Goal: Task Accomplishment & Management: Manage account settings

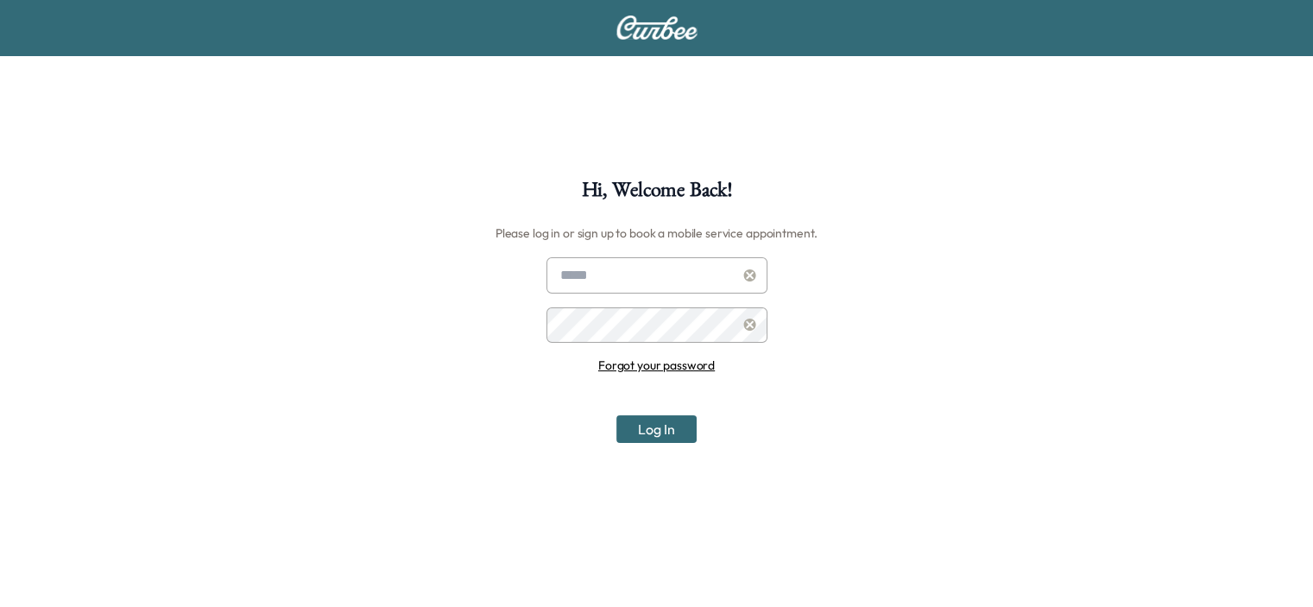
click at [590, 268] on input "text" at bounding box center [656, 275] width 221 height 36
type input "**********"
click at [616, 415] on button "Log In" at bounding box center [656, 429] width 80 height 28
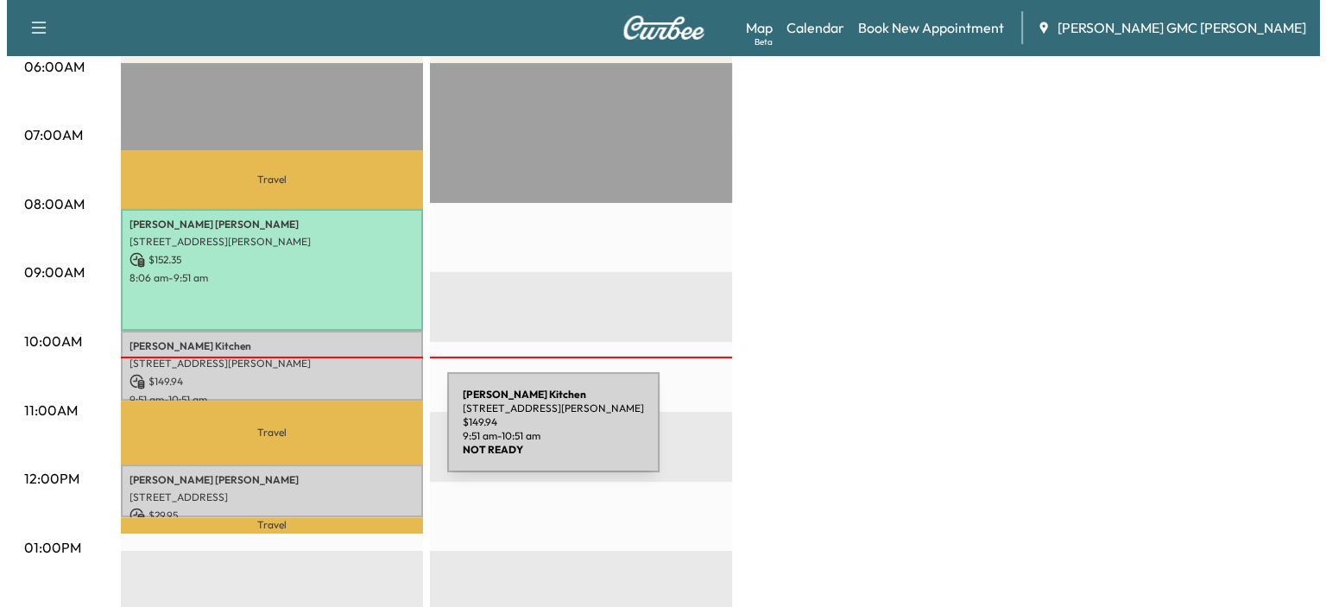
scroll to position [345, 0]
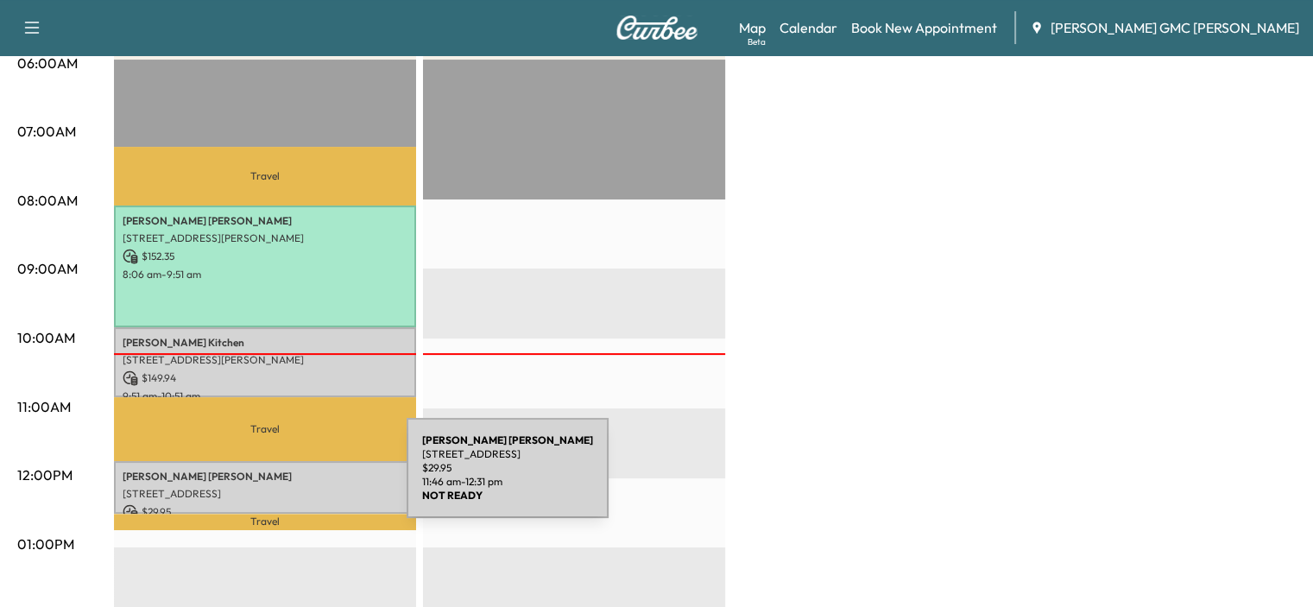
click at [277, 478] on div "[PERSON_NAME] [STREET_ADDRESS][PERSON_NAME] $ 29.95 11:46 am - 12:31 pm" at bounding box center [265, 487] width 302 height 53
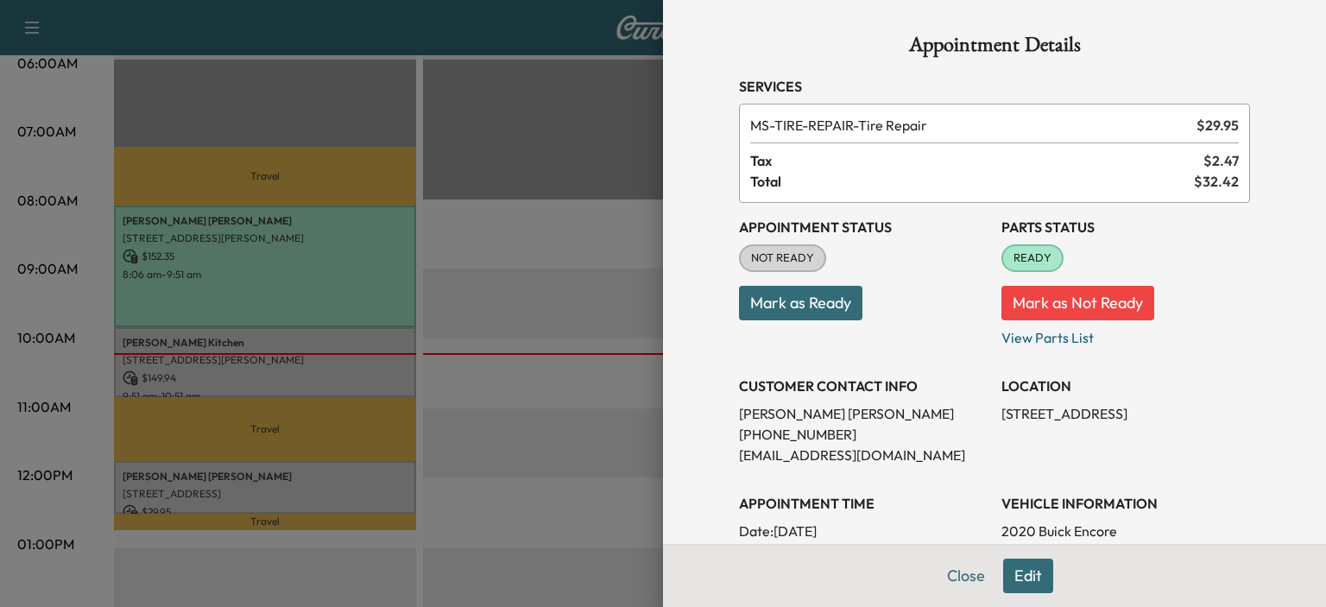
click at [853, 222] on h3 "Appointment Status" at bounding box center [863, 227] width 249 height 21
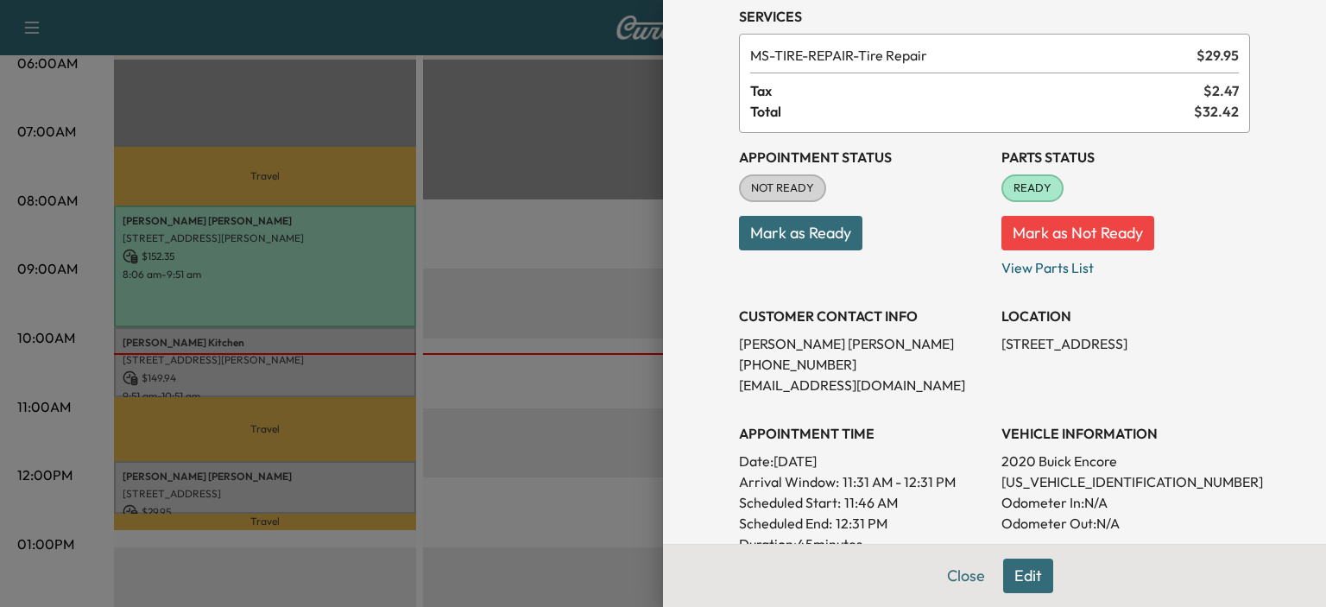
scroll to position [110, 0]
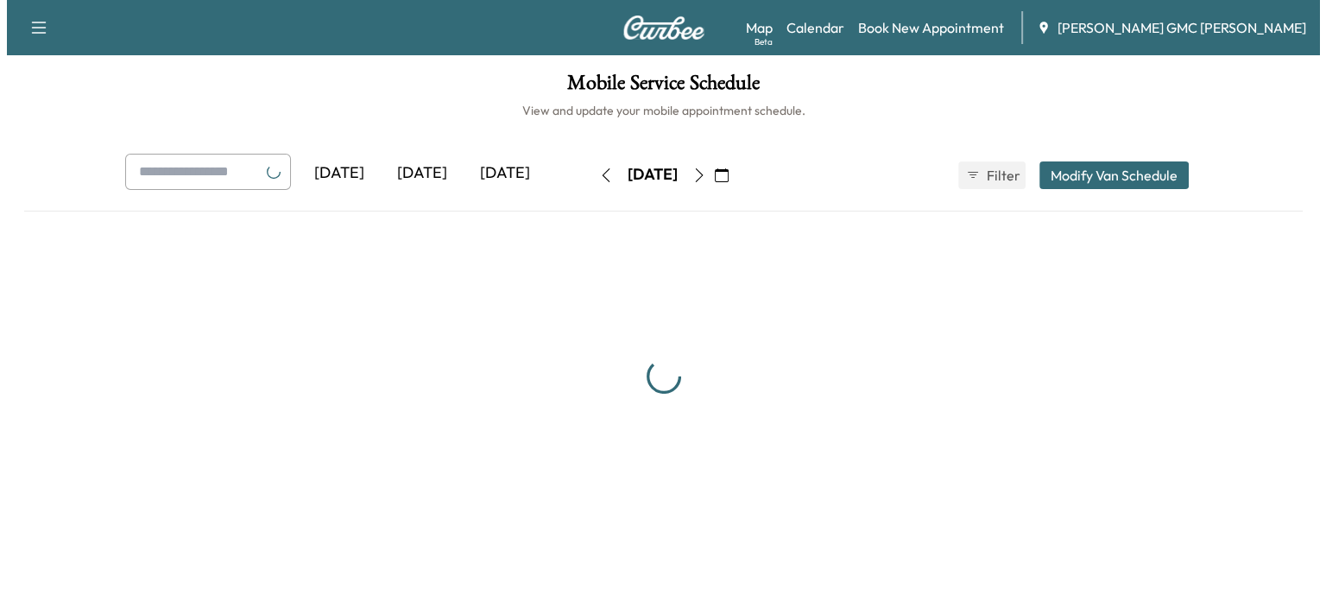
scroll to position [345, 0]
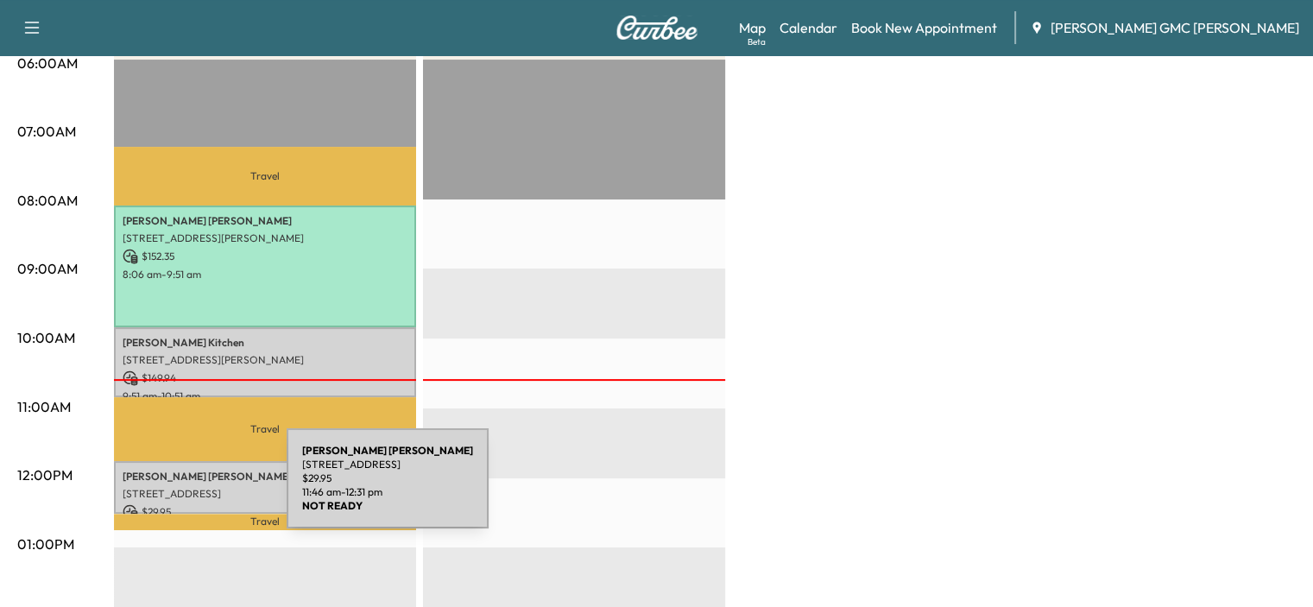
click at [158, 493] on p "[STREET_ADDRESS]" at bounding box center [265, 494] width 285 height 14
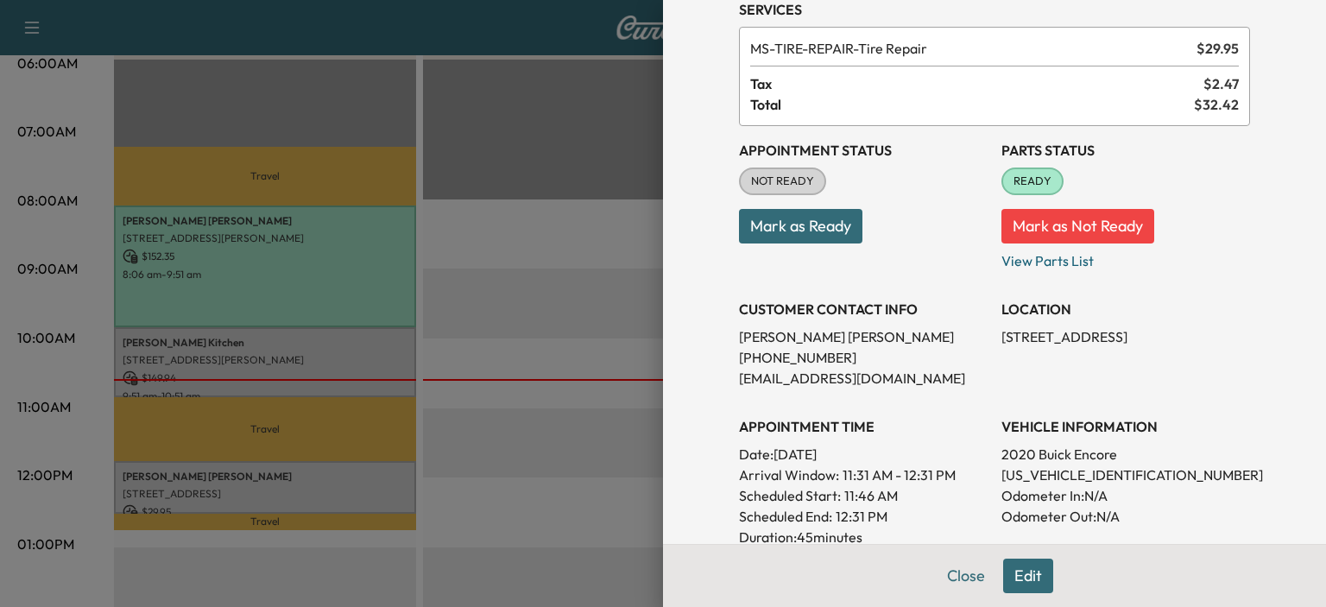
scroll to position [0, 0]
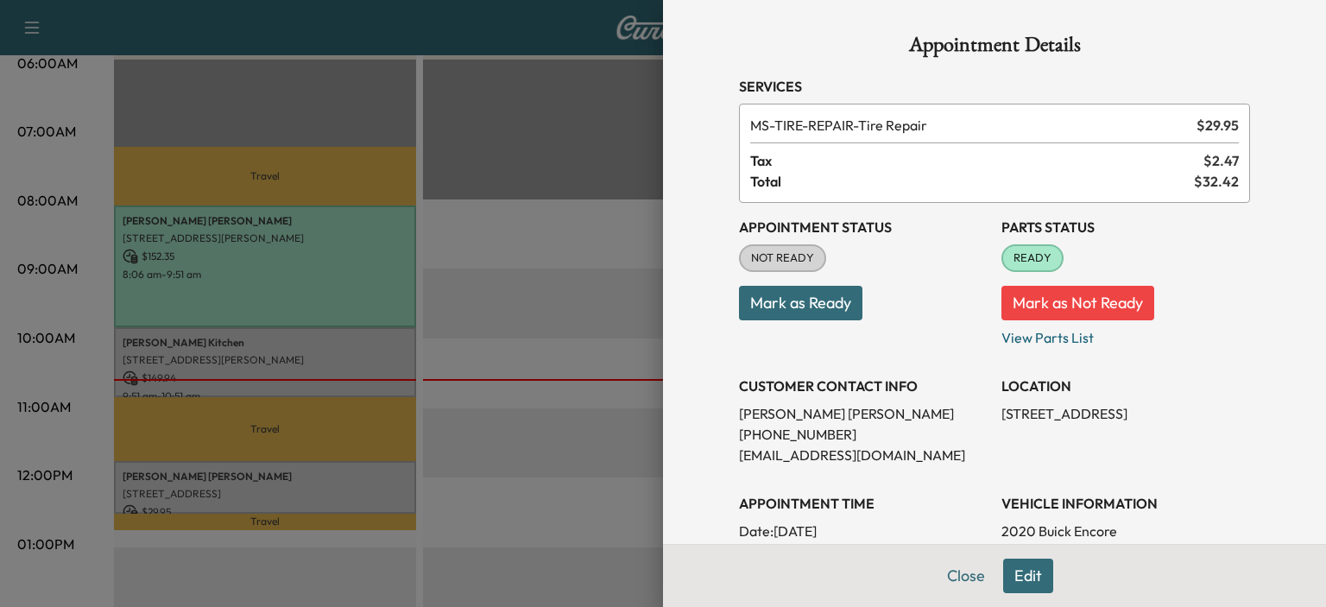
click at [822, 297] on button "Mark as Ready" at bounding box center [800, 303] width 123 height 35
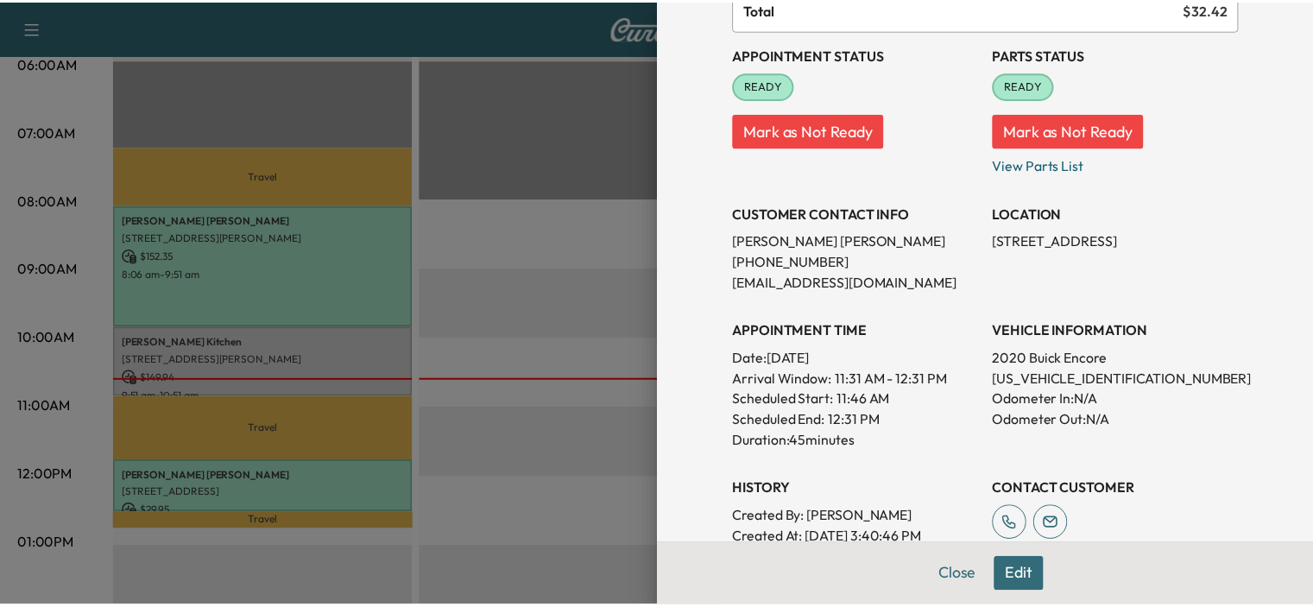
scroll to position [259, 0]
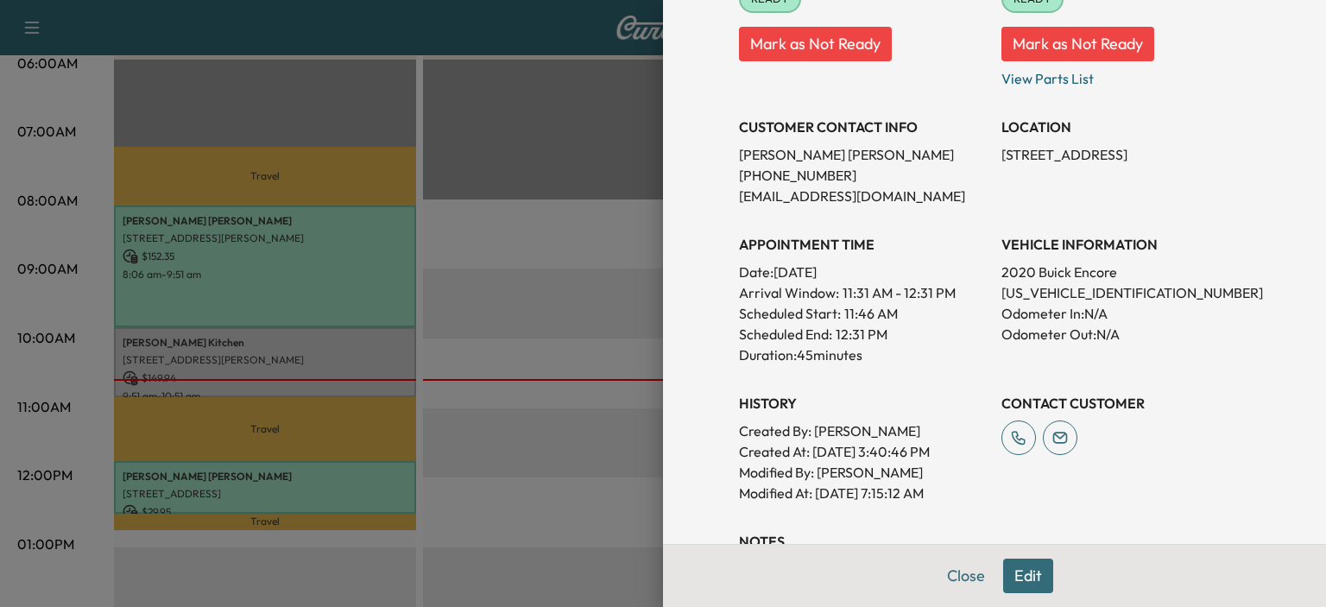
click at [896, 192] on p "[EMAIL_ADDRESS][DOMAIN_NAME]" at bounding box center [863, 196] width 249 height 21
click at [895, 192] on p "[EMAIL_ADDRESS][DOMAIN_NAME]" at bounding box center [863, 196] width 249 height 21
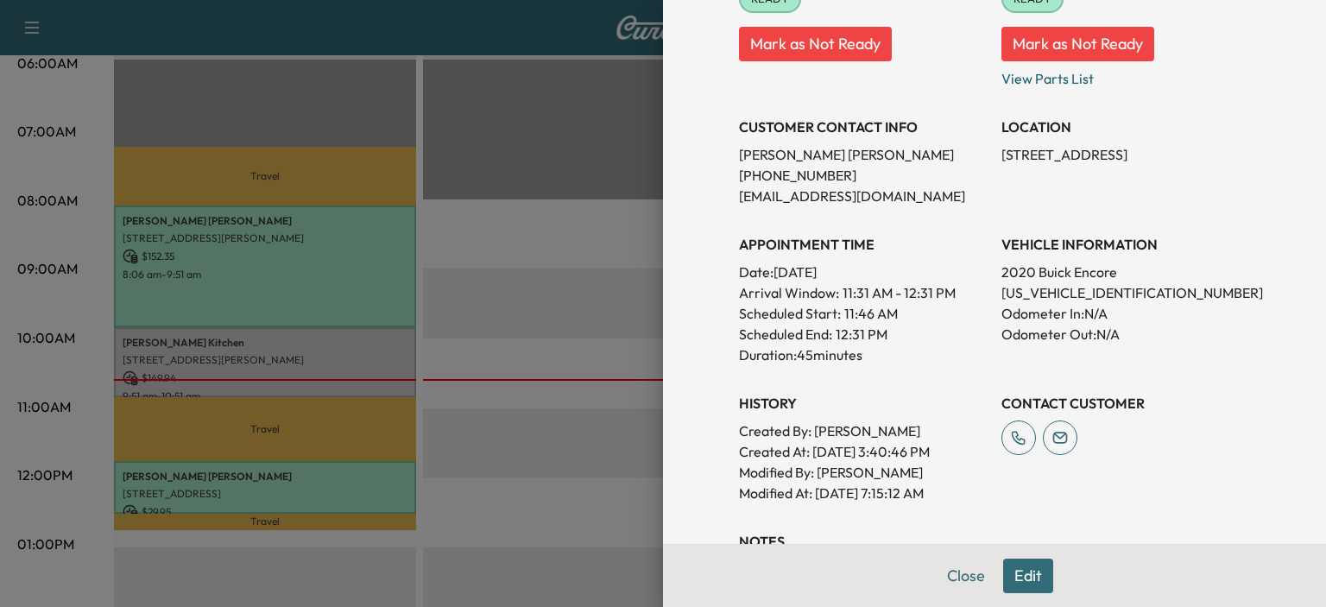
click at [911, 174] on p "[PHONE_NUMBER]" at bounding box center [863, 175] width 249 height 21
click at [911, 176] on p "[PHONE_NUMBER]" at bounding box center [863, 175] width 249 height 21
click at [967, 581] on button "Close" at bounding box center [965, 575] width 60 height 35
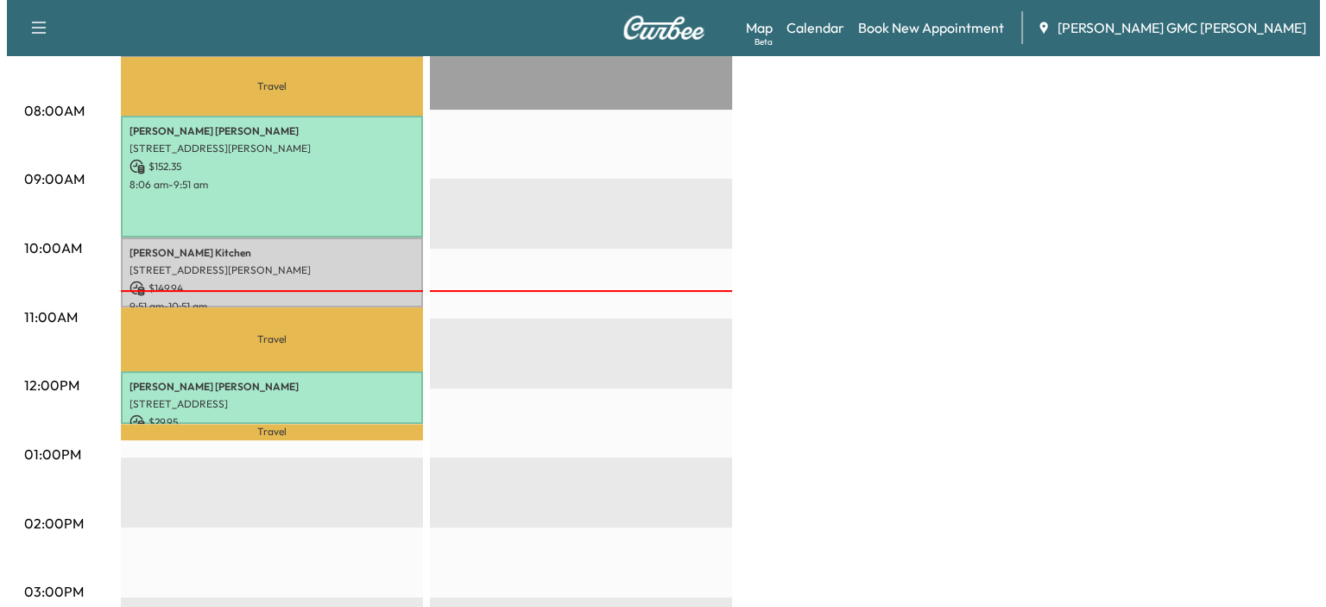
scroll to position [432, 0]
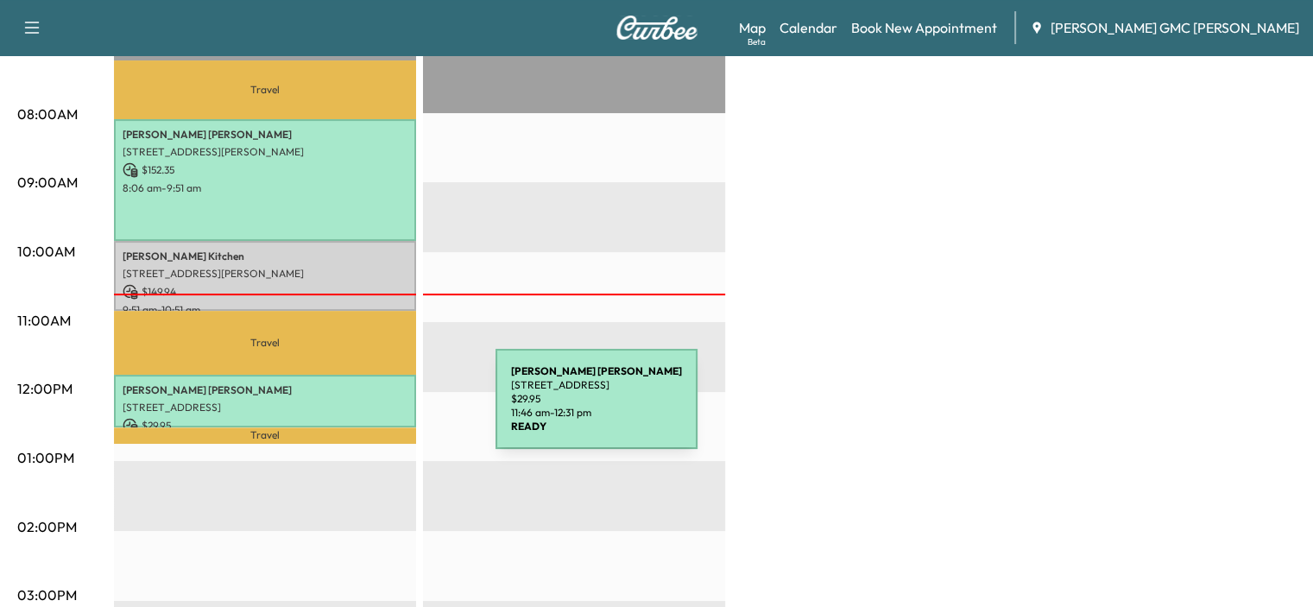
click at [366, 407] on div "[PERSON_NAME] [STREET_ADDRESS][PERSON_NAME] $ 29.95 11:46 am - 12:31 pm" at bounding box center [265, 401] width 302 height 53
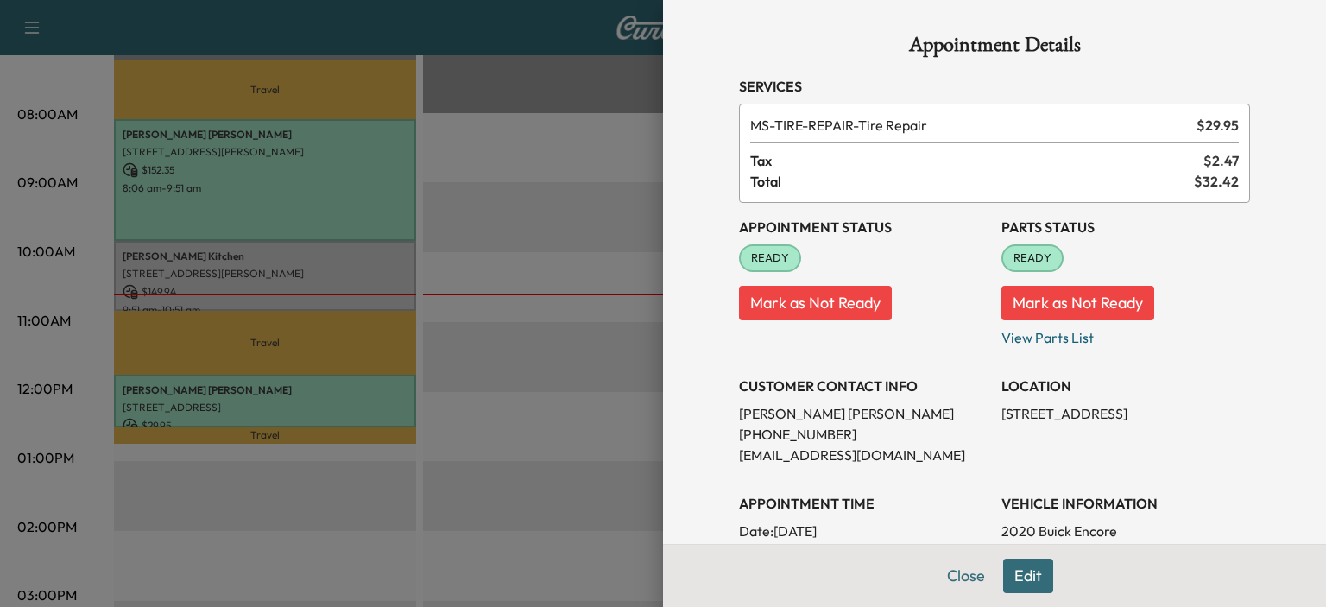
click at [1112, 151] on span "Tax" at bounding box center [976, 160] width 453 height 21
click at [780, 137] on div "MS-TIRE-REPAIR - Tire Repair $ 29.95 Tax $ 2.47 Total $ 32.42" at bounding box center [994, 153] width 511 height 99
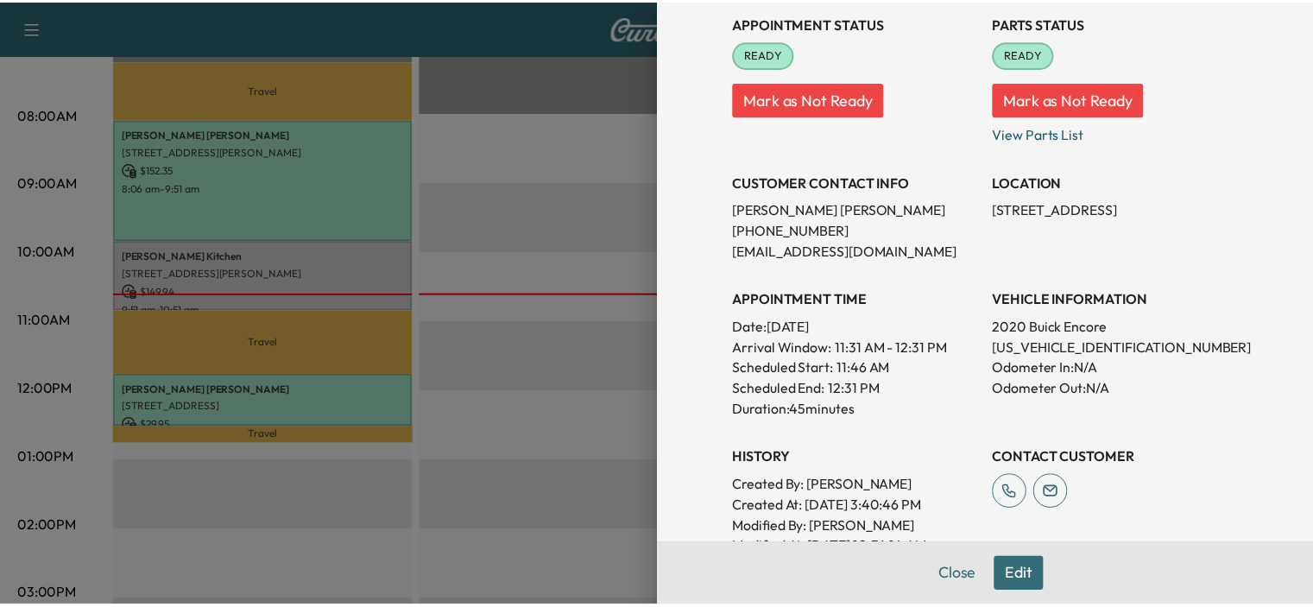
scroll to position [259, 0]
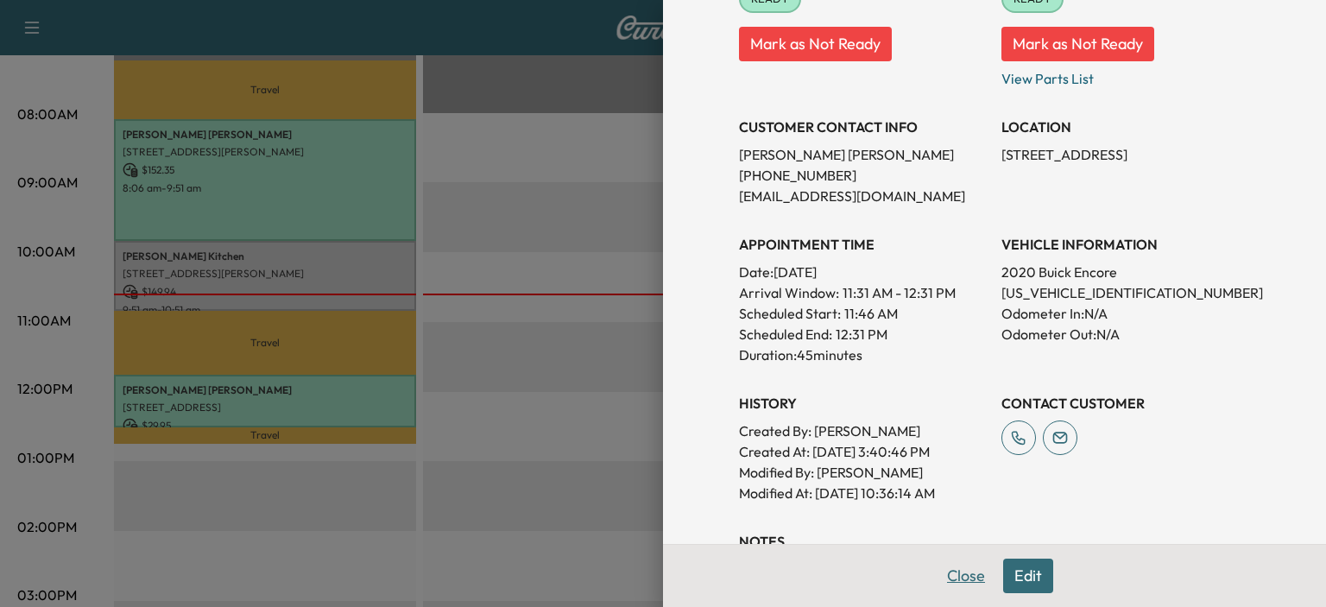
click at [954, 569] on button "Close" at bounding box center [965, 575] width 60 height 35
